Goal: Task Accomplishment & Management: Manage account settings

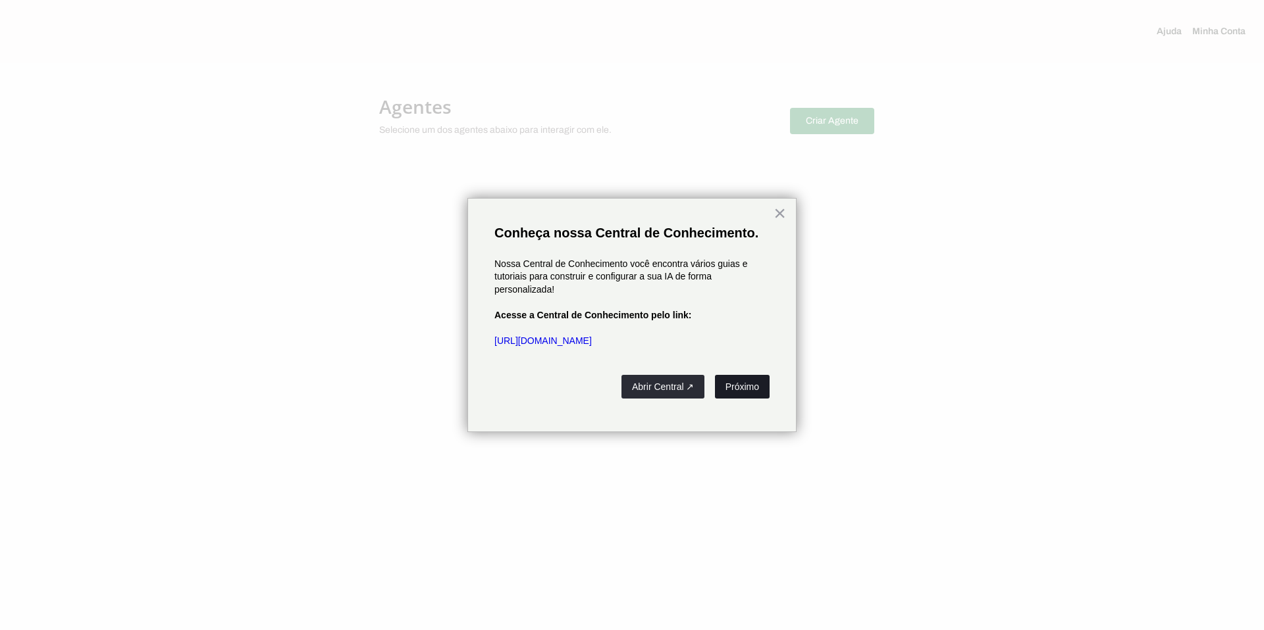
click at [745, 388] on button "Próximo" at bounding box center [742, 387] width 55 height 24
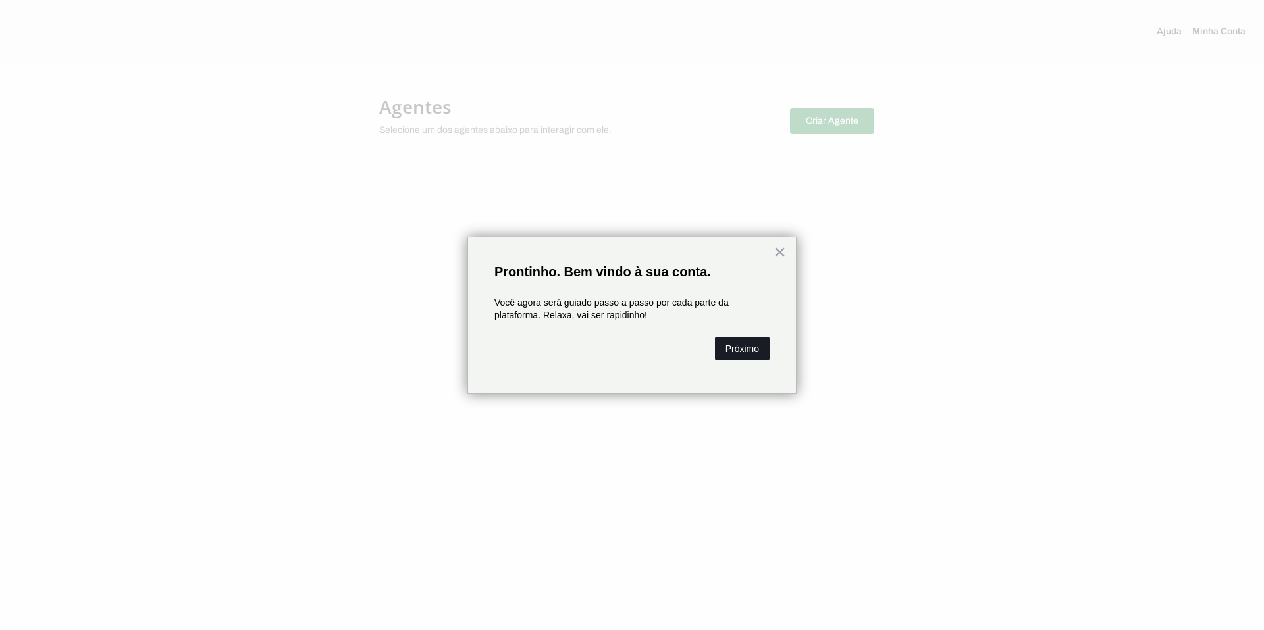
click at [723, 349] on button "Próximo" at bounding box center [742, 349] width 55 height 24
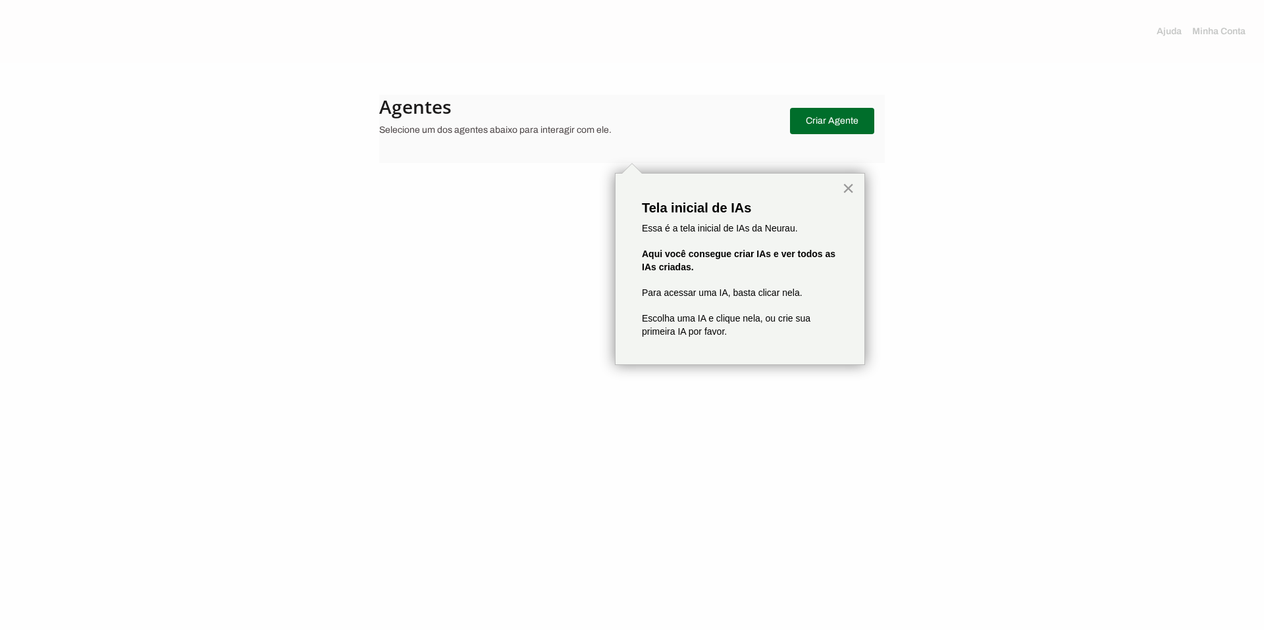
click at [846, 188] on button "×" at bounding box center [848, 188] width 13 height 21
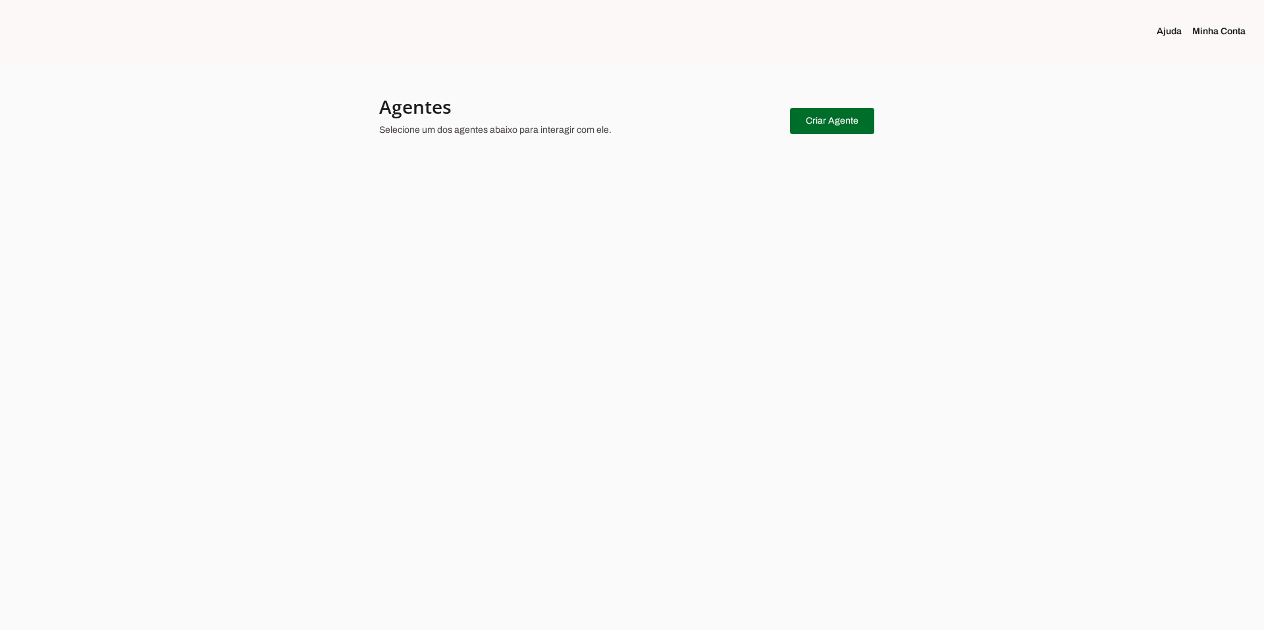
click at [1213, 32] on link "Minha Conta" at bounding box center [1224, 31] width 64 height 13
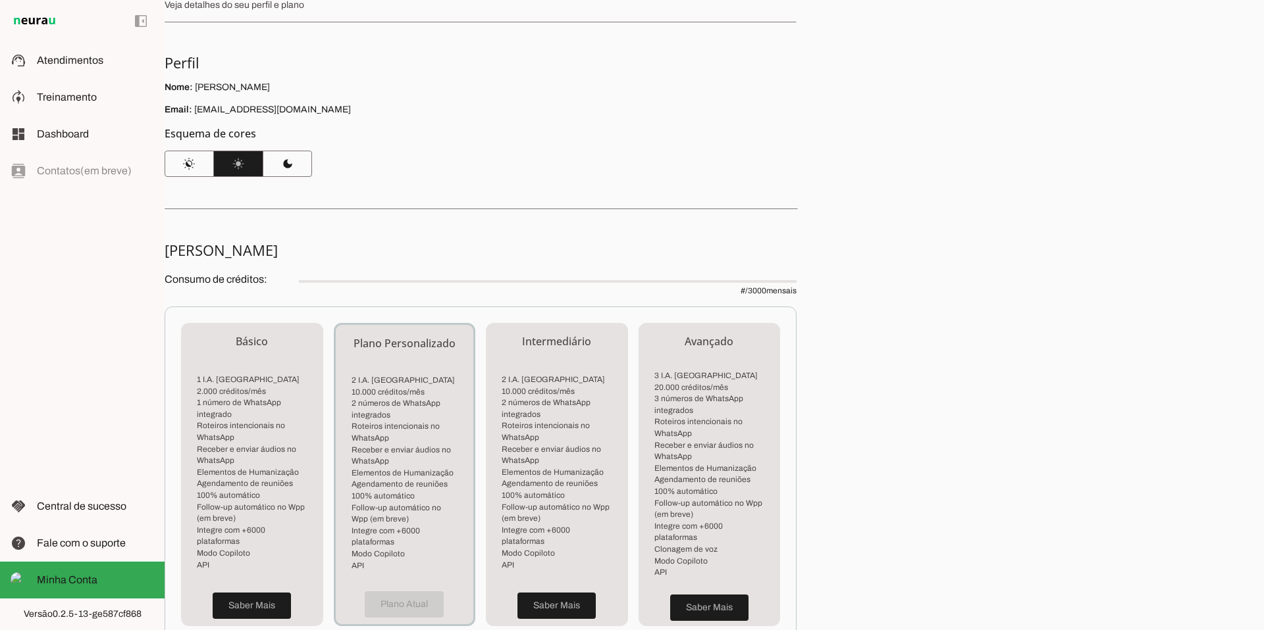
scroll to position [80, 0]
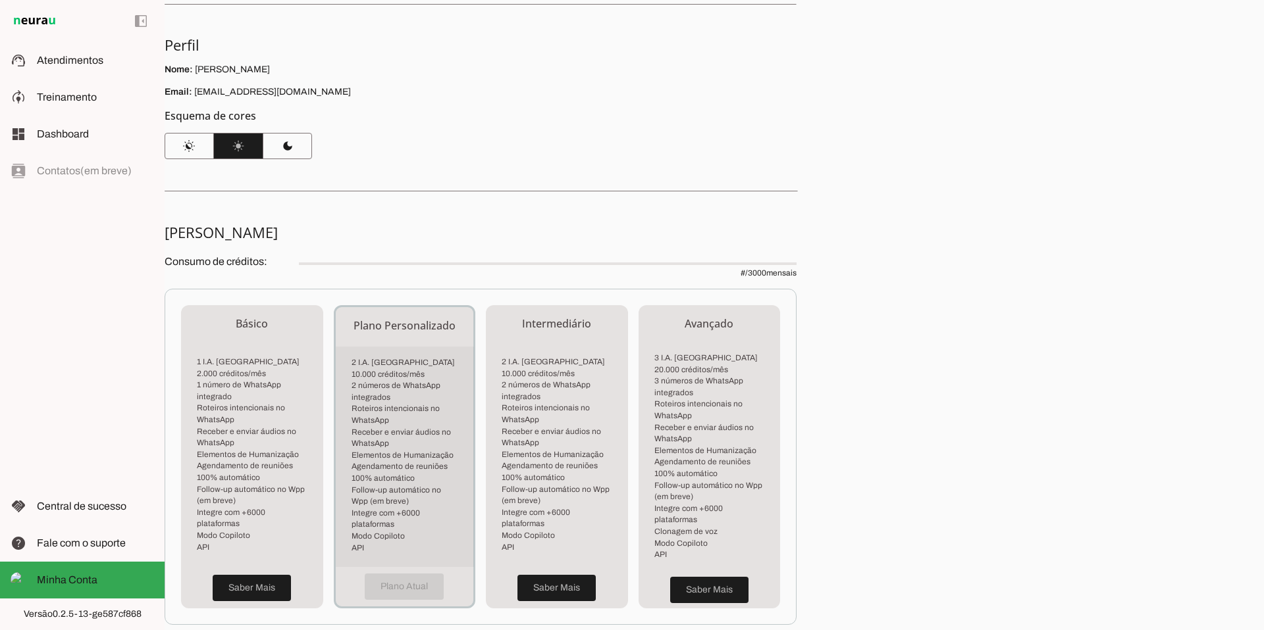
click at [398, 398] on li "2 números de WhatsApp integrados" at bounding box center [404, 391] width 107 height 23
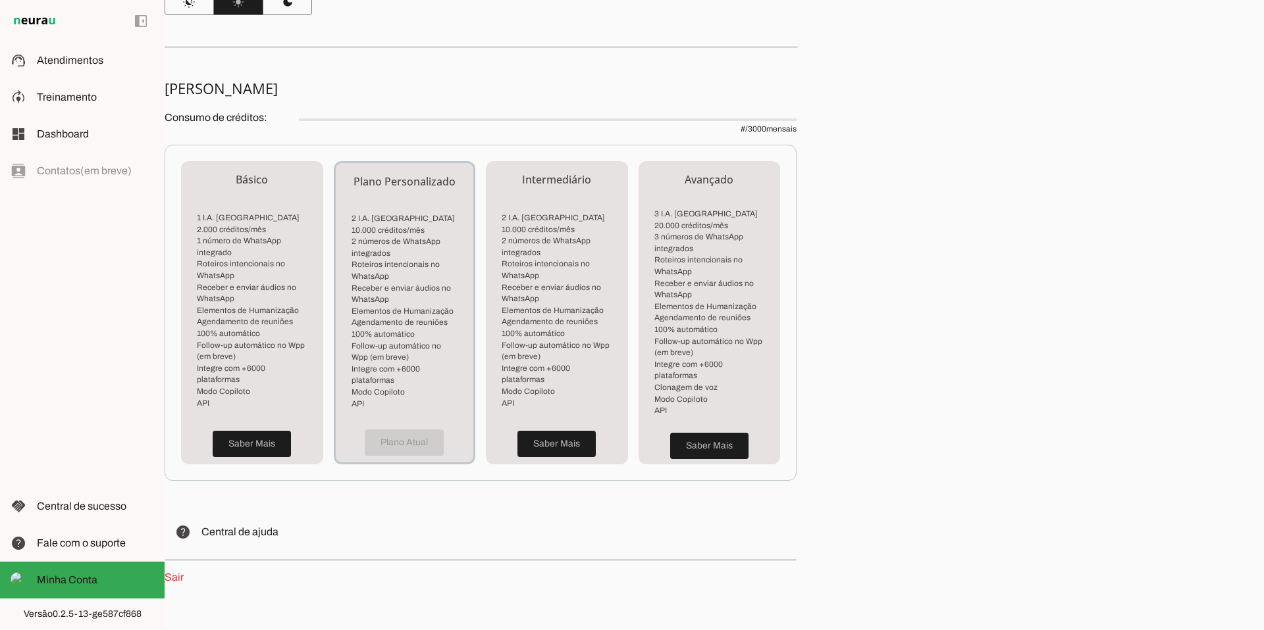
scroll to position [0, 0]
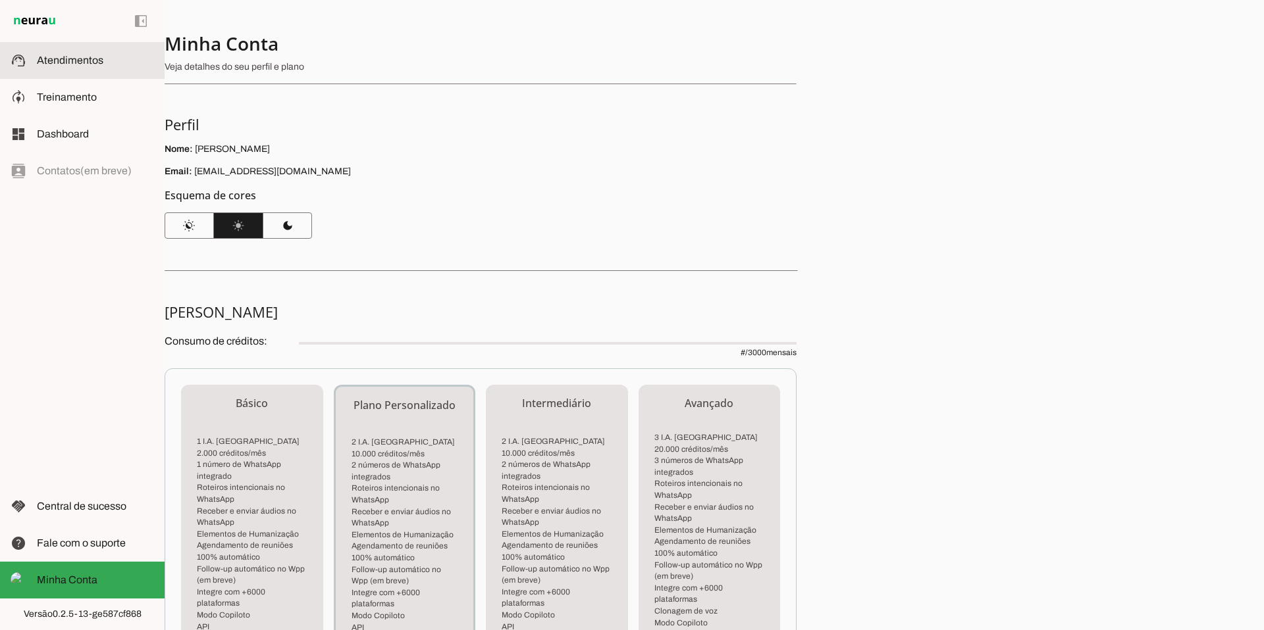
click at [66, 69] on md-item "support_agent Atendimentos Atendimentos" at bounding box center [82, 60] width 165 height 37
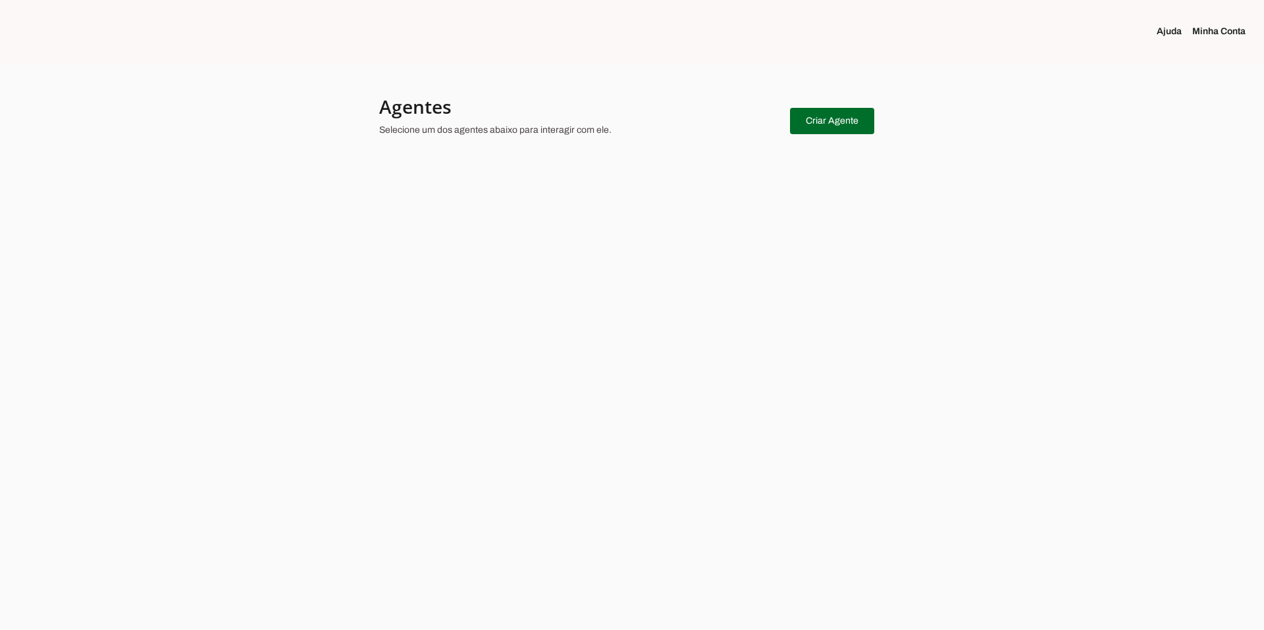
click at [1227, 30] on link "Minha Conta" at bounding box center [1224, 31] width 64 height 13
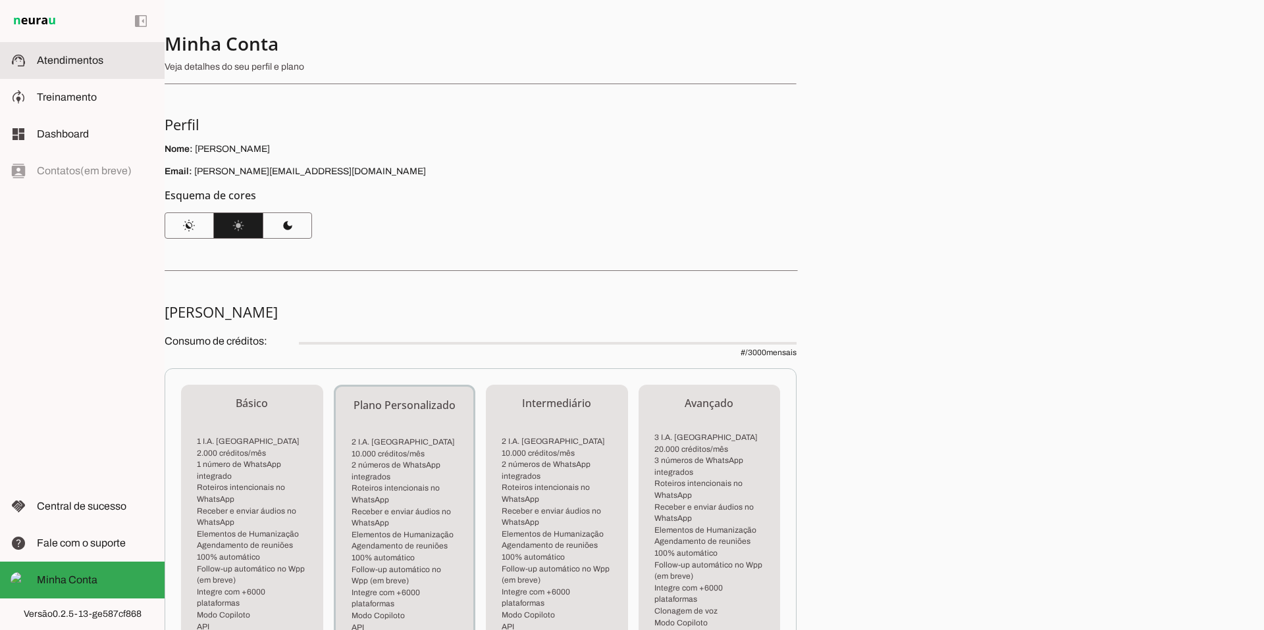
click at [78, 66] on slot at bounding box center [95, 61] width 117 height 16
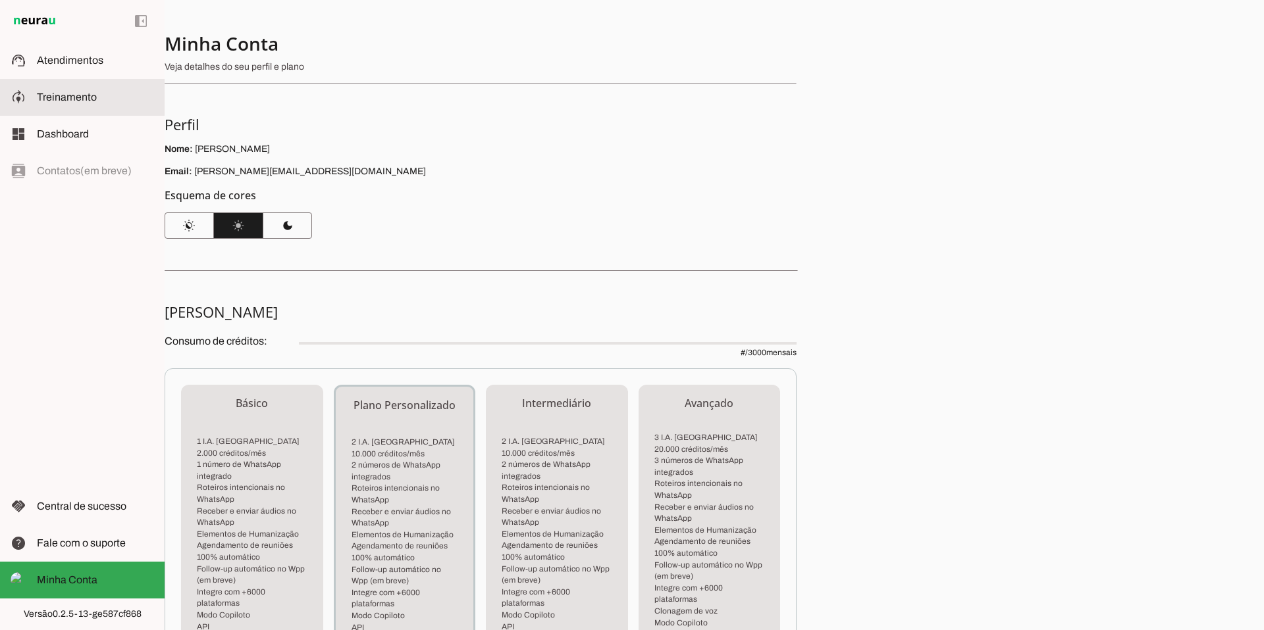
click at [61, 99] on span "Treinamento" at bounding box center [67, 96] width 60 height 11
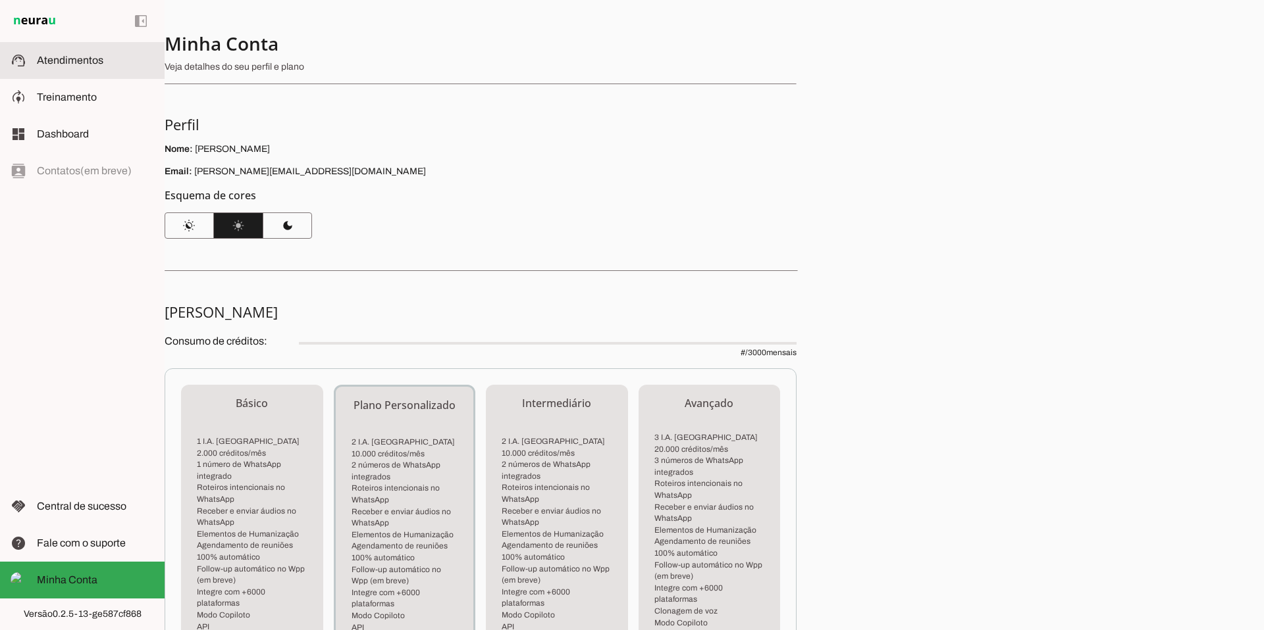
click at [70, 64] on span "Atendimentos" at bounding box center [70, 60] width 66 height 11
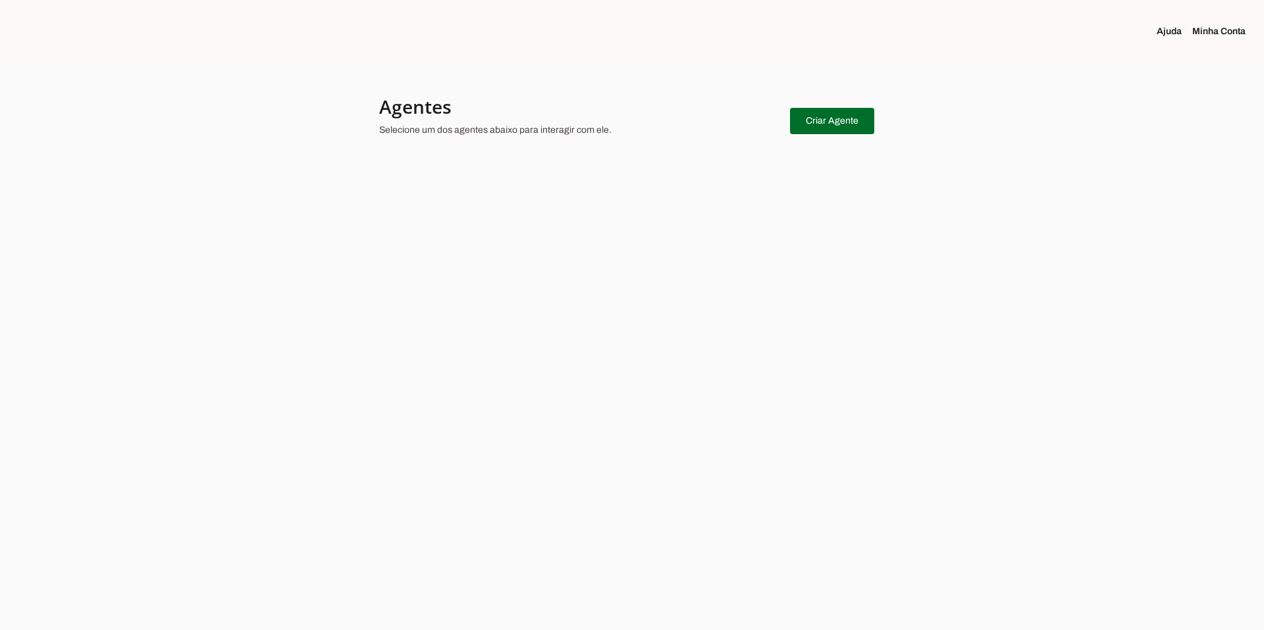
click at [1235, 30] on link "Minha Conta" at bounding box center [1224, 31] width 64 height 13
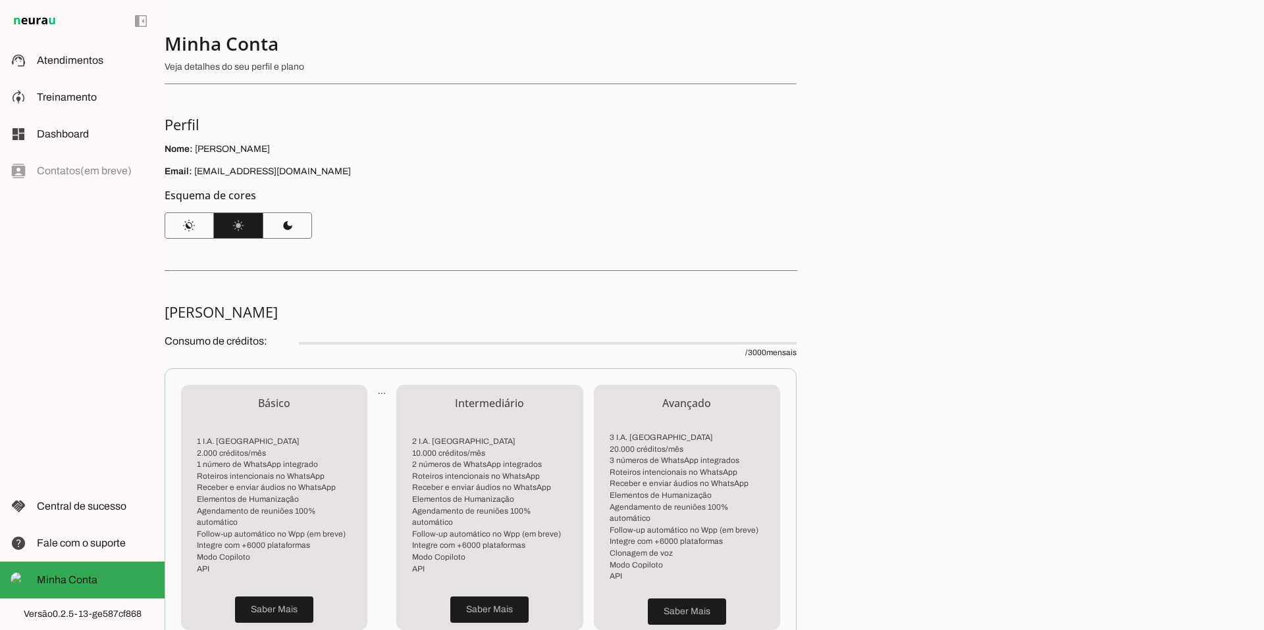
click at [1197, 38] on div "Minha Conta Veja detalhes do seu perfil e plano Perfil Nome: [PERSON_NAME] Emai…" at bounding box center [714, 315] width 1099 height 630
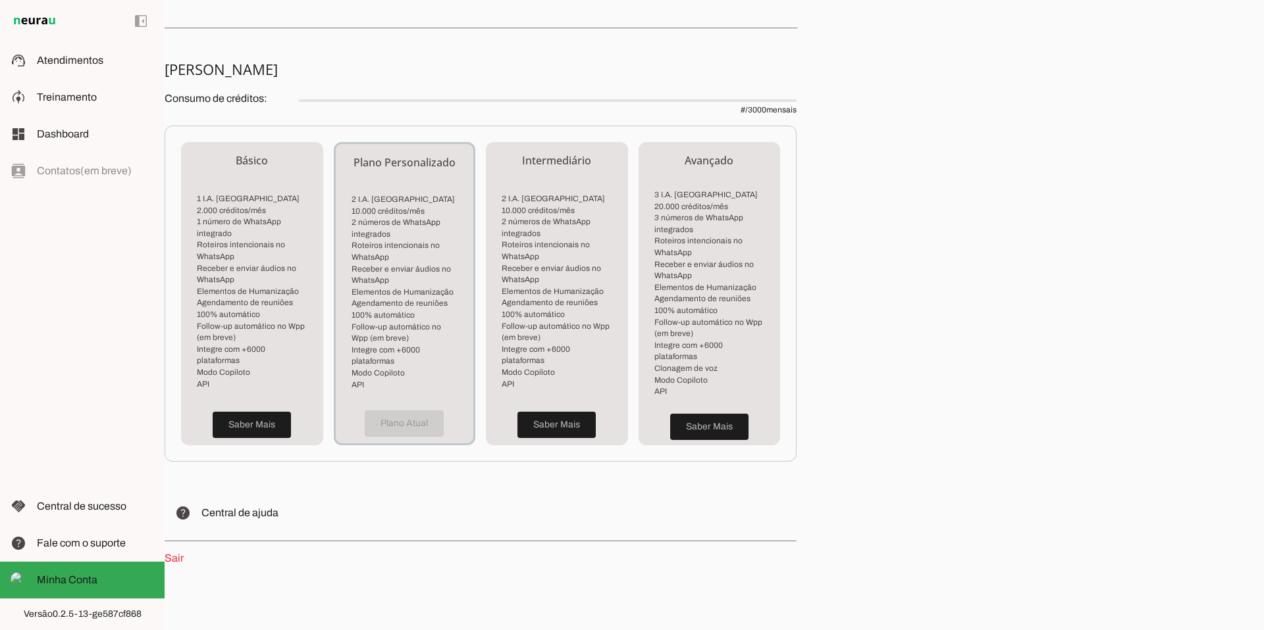
scroll to position [245, 0]
click at [178, 551] on link "Sair" at bounding box center [174, 556] width 19 height 11
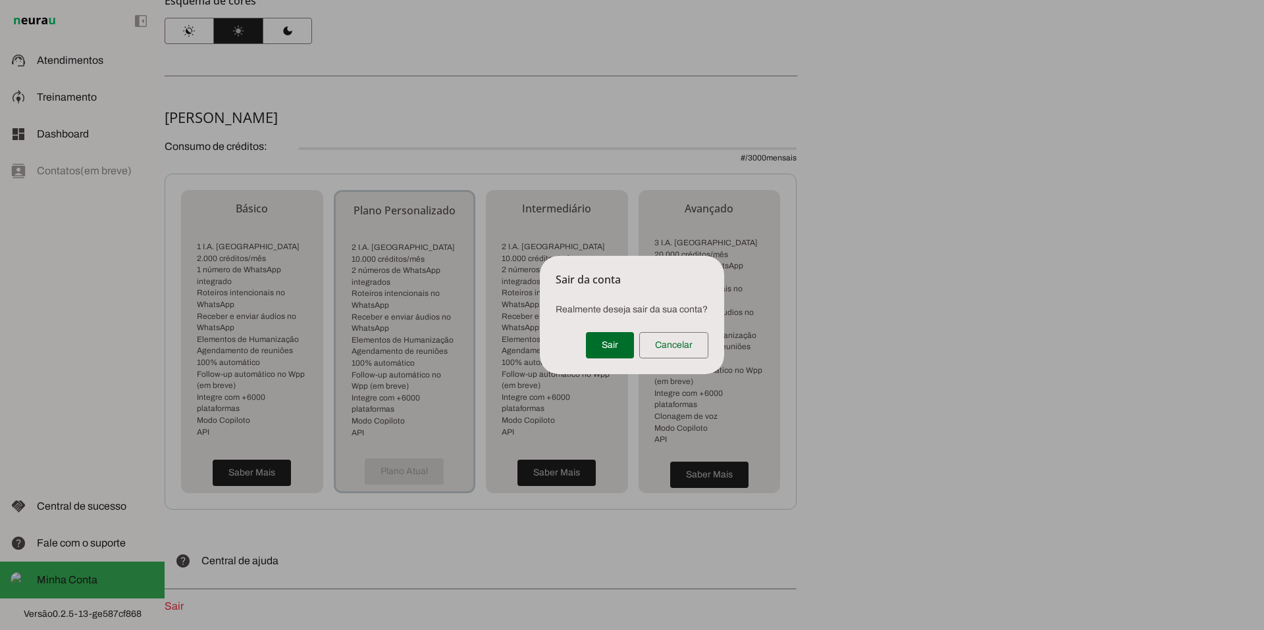
scroll to position [245, 0]
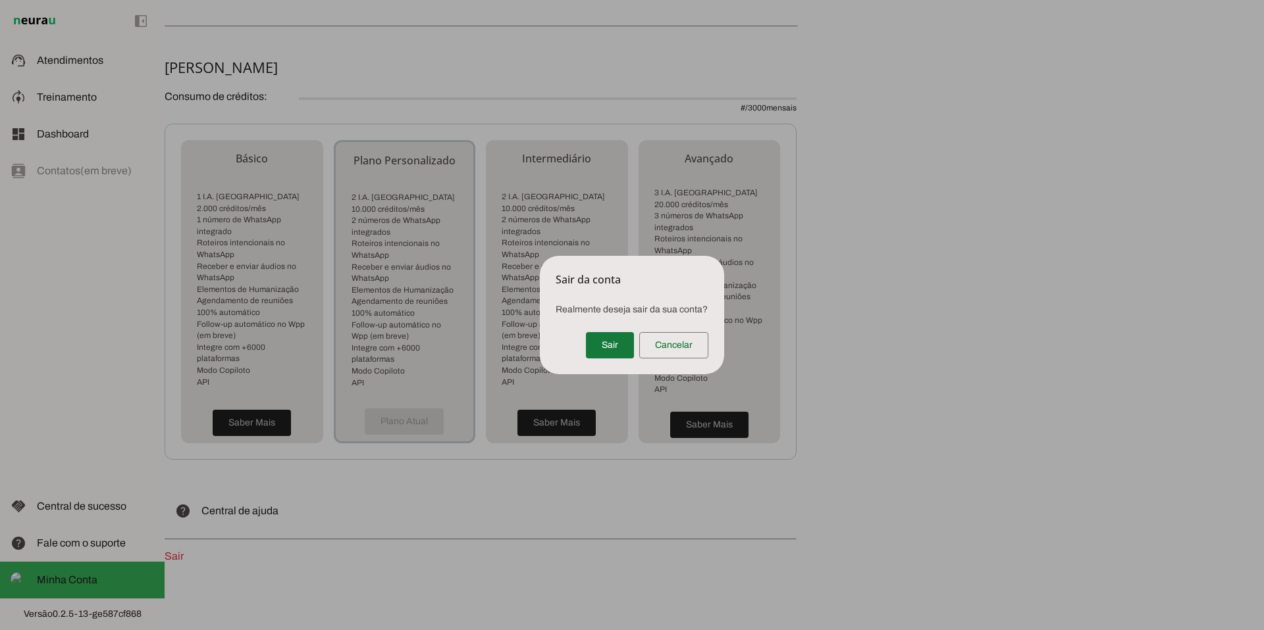
click at [601, 348] on span at bounding box center [610, 346] width 48 height 32
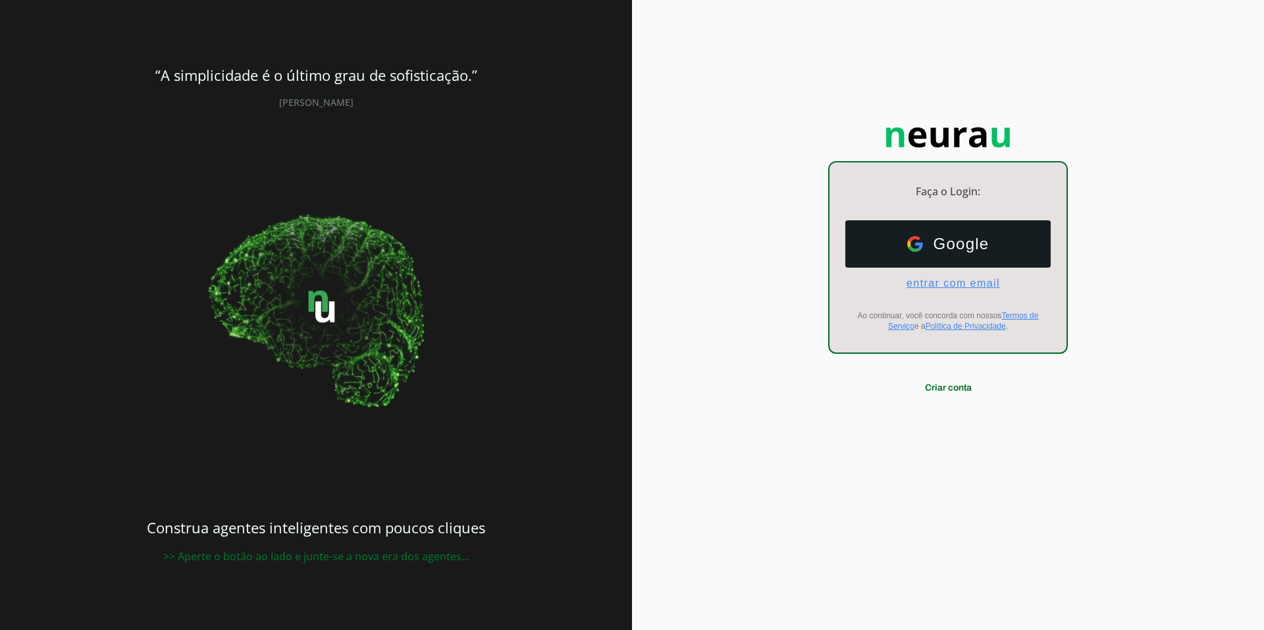
click at [934, 284] on span "entrar com email" at bounding box center [948, 284] width 104 height 12
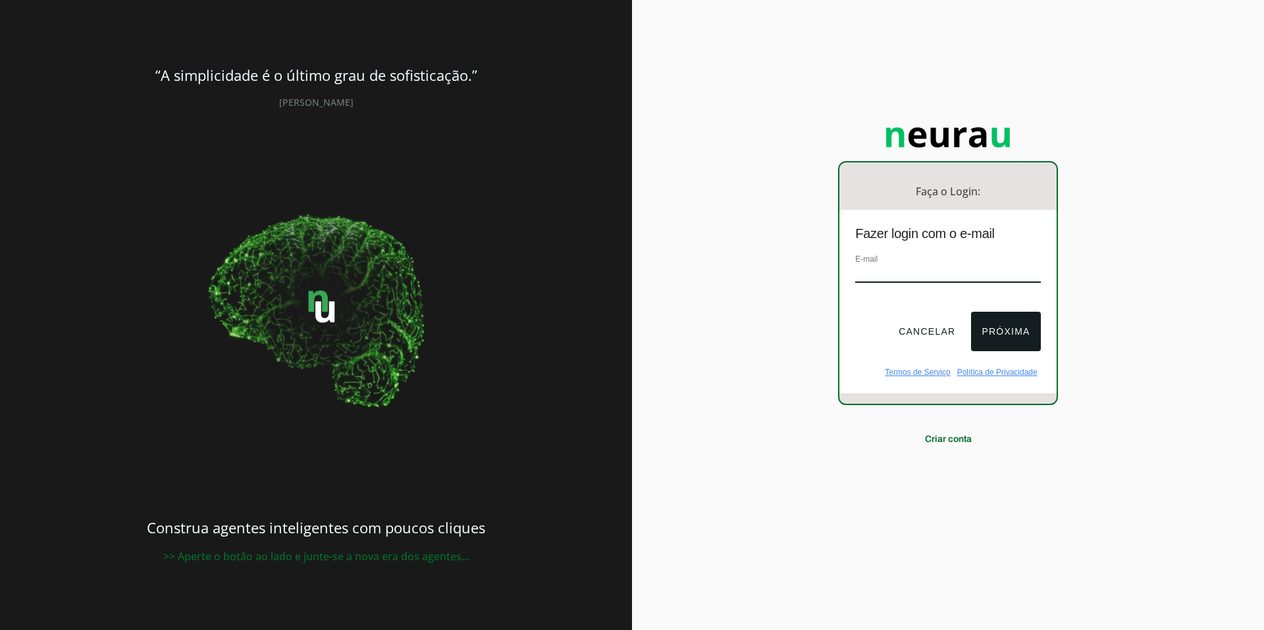
click at [903, 274] on input "email" at bounding box center [947, 274] width 185 height 18
type input "[PERSON_NAME][EMAIL_ADDRESS][DOMAIN_NAME]"
click at [988, 324] on button "Próxima" at bounding box center [1005, 331] width 69 height 39
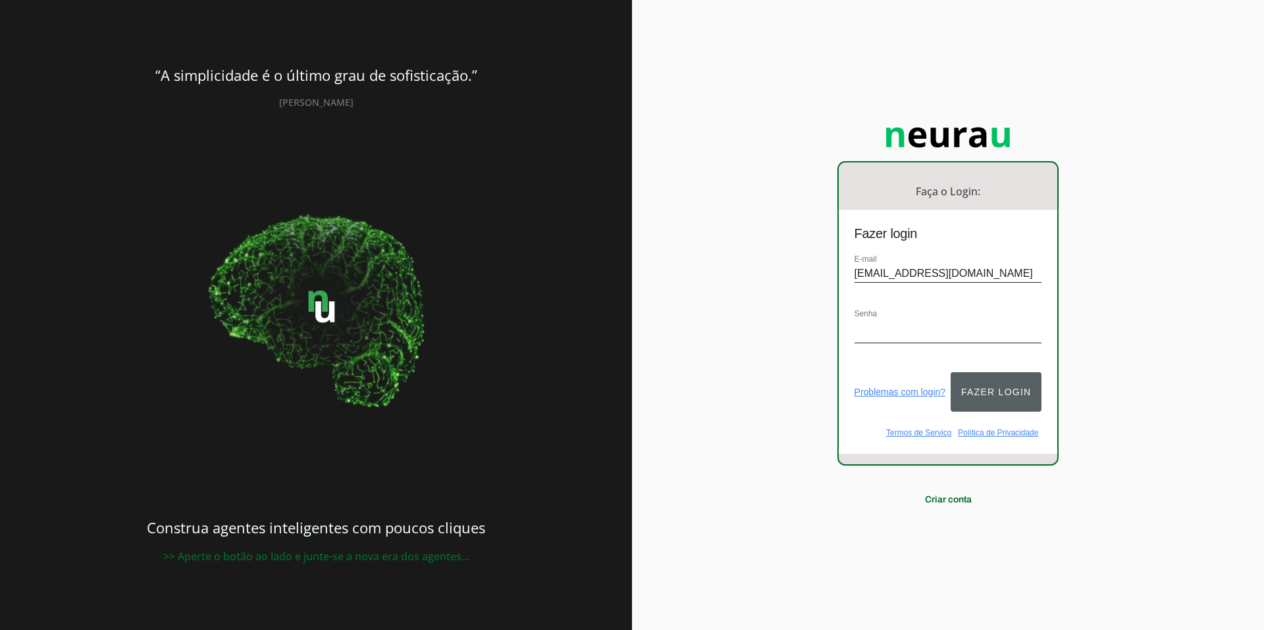
click at [983, 377] on button "Fazer login" at bounding box center [995, 391] width 91 height 39
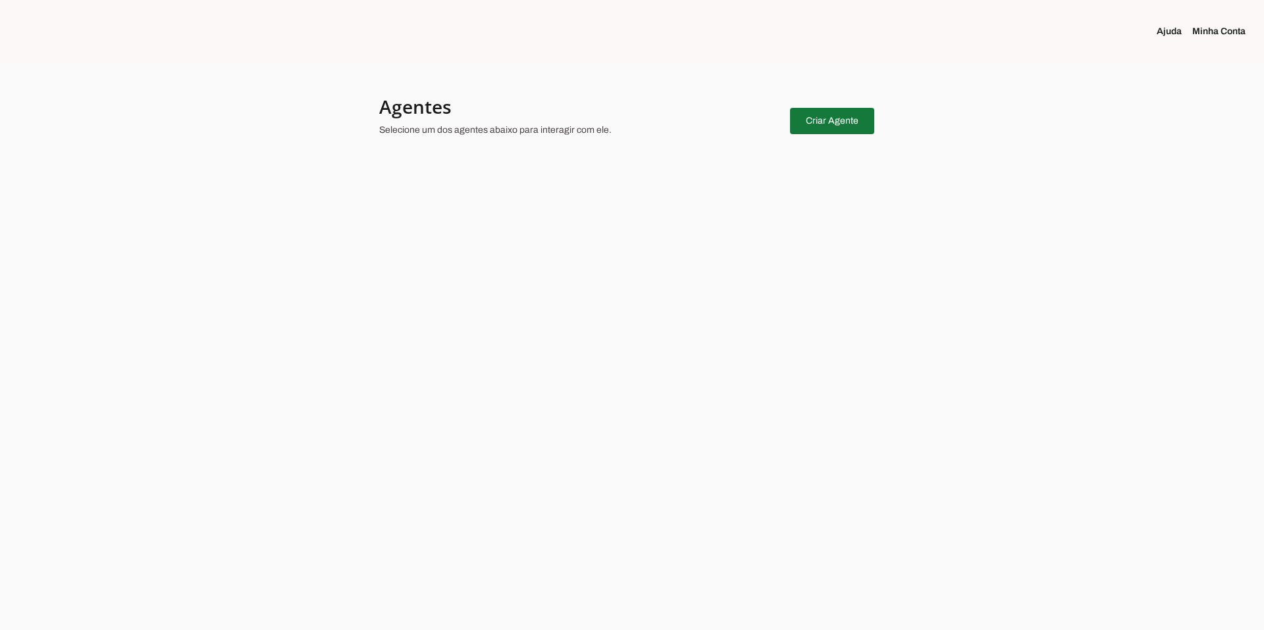
click at [850, 122] on span at bounding box center [832, 121] width 84 height 32
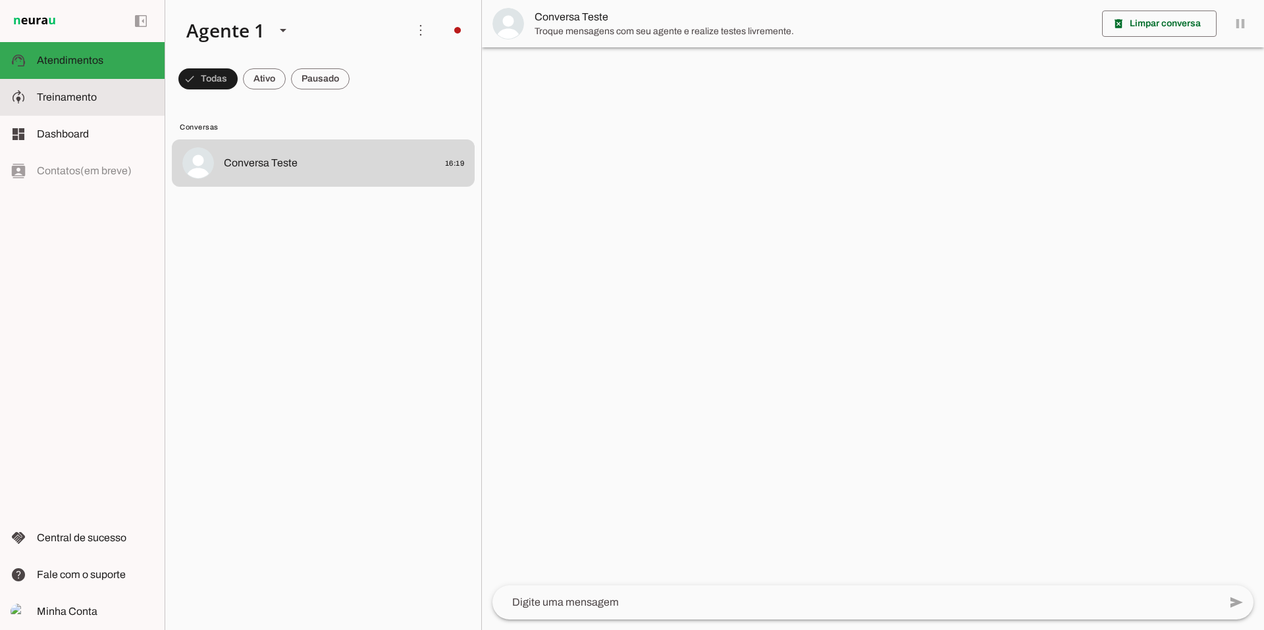
click at [71, 101] on span "Treinamento" at bounding box center [67, 96] width 60 height 11
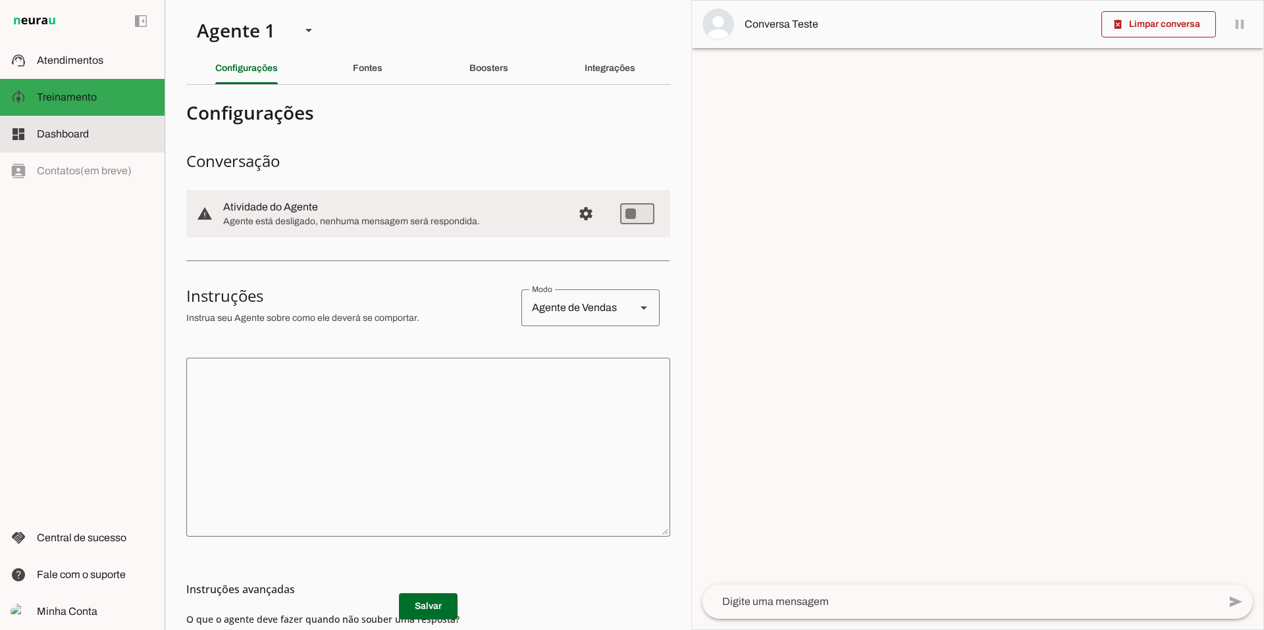
click at [78, 134] on span "Dashboard" at bounding box center [63, 133] width 52 height 11
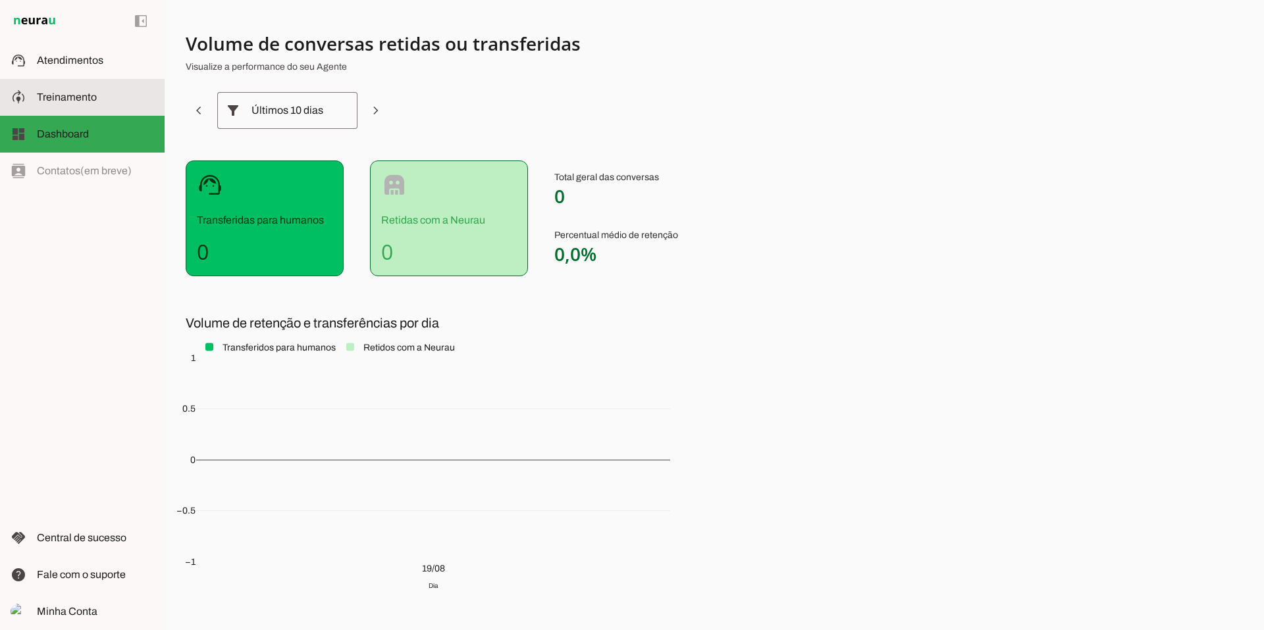
click at [67, 105] on slot at bounding box center [95, 97] width 117 height 16
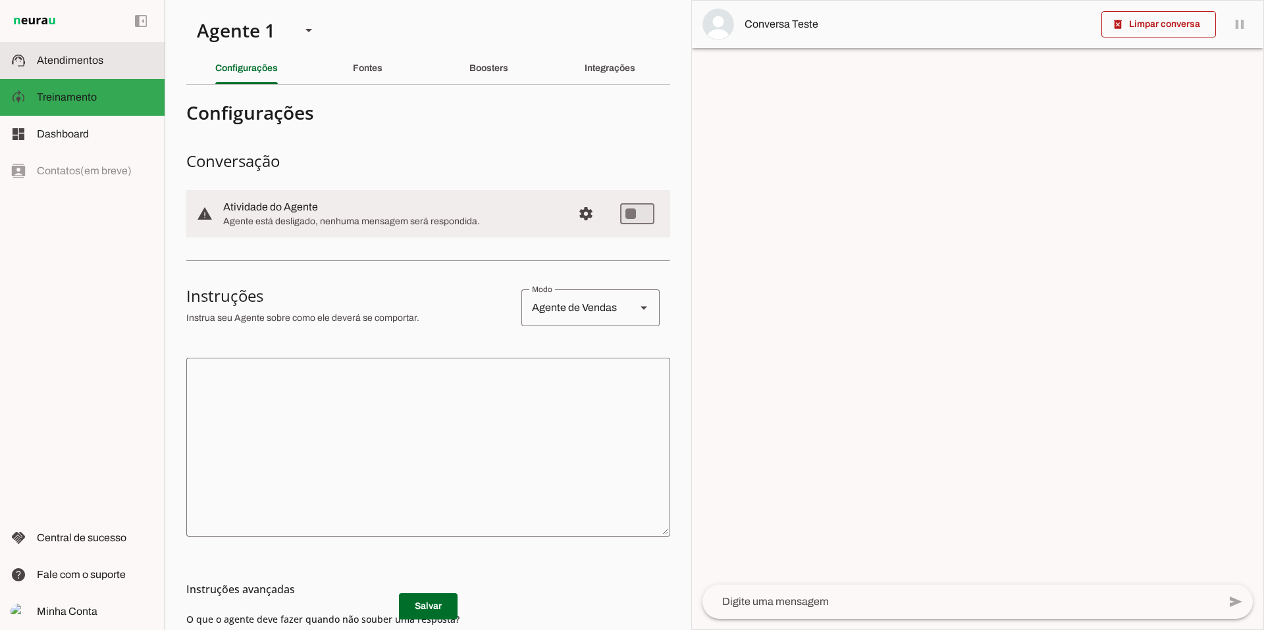
click at [70, 72] on md-item "support_agent Atendimentos Atendimentos" at bounding box center [82, 60] width 165 height 37
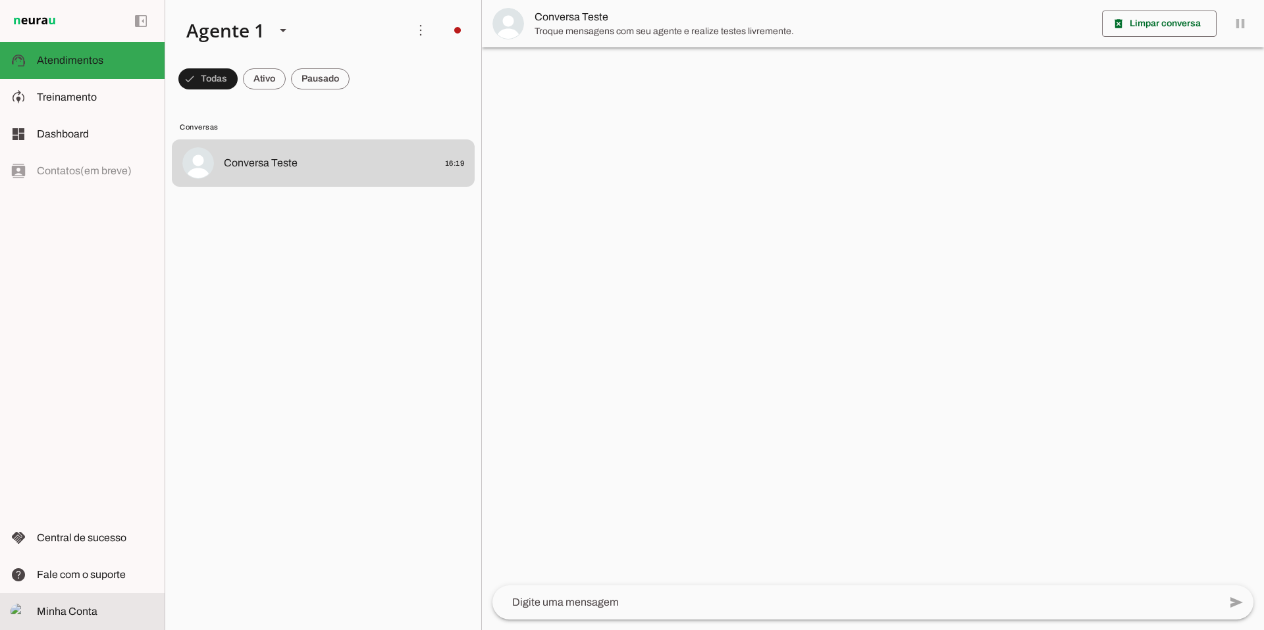
click at [99, 609] on slot at bounding box center [95, 612] width 117 height 16
